Goal: Check status

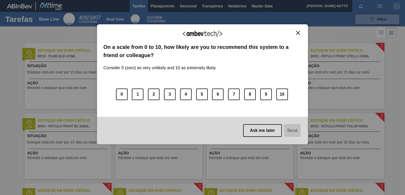
drag, startPoint x: 296, startPoint y: 32, endPoint x: 309, endPoint y: 22, distance: 15.5
click at [296, 32] on img "Close" at bounding box center [298, 33] width 4 height 4
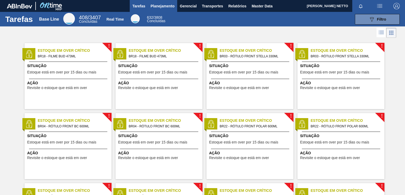
click at [166, 9] on span "Planejamento" at bounding box center [163, 6] width 24 height 6
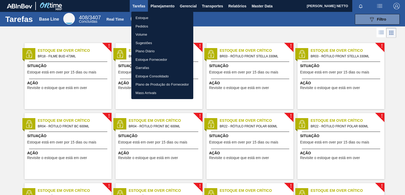
click at [146, 25] on li "Pedidos" at bounding box center [162, 26] width 62 height 8
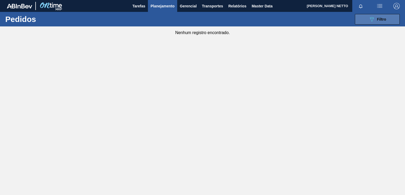
click at [382, 20] on span "Filtro" at bounding box center [381, 19] width 9 height 4
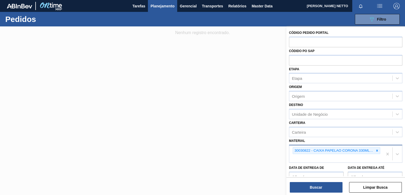
click at [374, 149] on div at bounding box center [377, 150] width 6 height 7
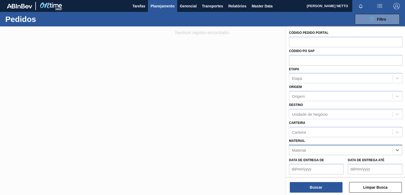
paste input "30005909"
type input "30005909"
click at [323, 162] on div "30005909 - AROMA NATURAL DE CERVEJA 330606" at bounding box center [345, 163] width 113 height 10
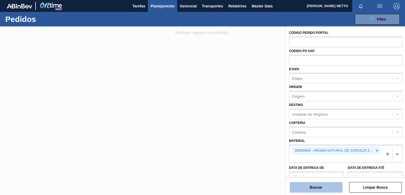
click at [313, 186] on button "Buscar" at bounding box center [316, 187] width 53 height 11
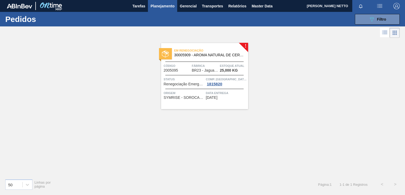
click at [225, 103] on div "Em renegociação 30005909 - AROMA NATURAL DE CERVEJA 330606 Código 2005095 Fábri…" at bounding box center [204, 76] width 87 height 66
